Goal: Find specific page/section: Find specific page/section

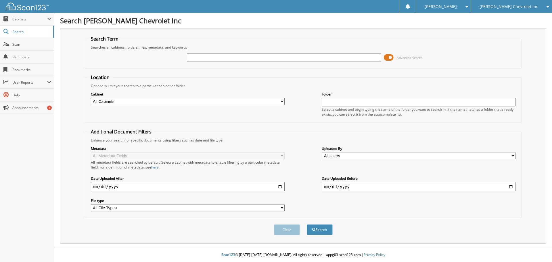
click at [248, 56] on input "text" at bounding box center [284, 57] width 194 height 9
type input "SHAWN THRELKELD"
click at [307, 224] on button "Search" at bounding box center [320, 229] width 26 height 11
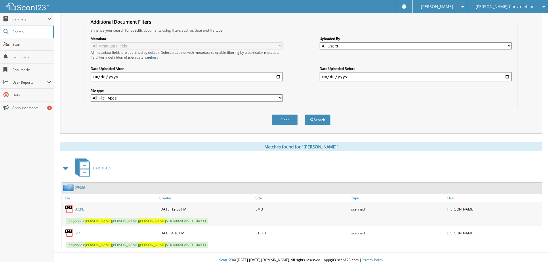
scroll to position [115, 0]
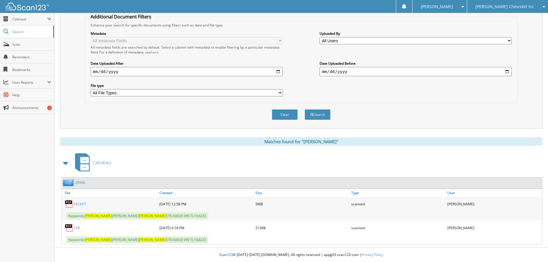
click at [81, 203] on link "PACKET" at bounding box center [79, 204] width 13 height 5
